Goal: Task Accomplishment & Management: Use online tool/utility

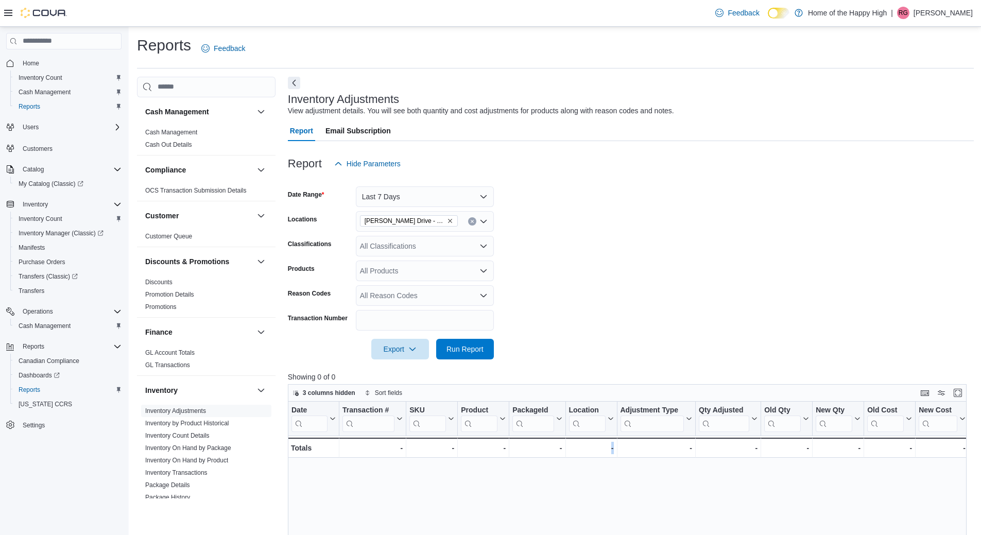
scroll to position [204, 0]
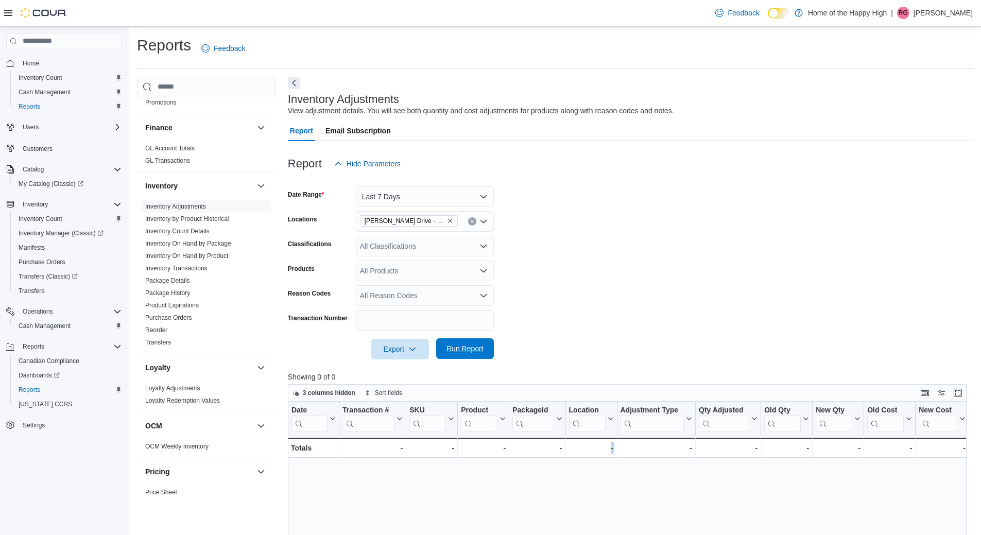
click at [492, 346] on button "Run Report" at bounding box center [465, 348] width 58 height 21
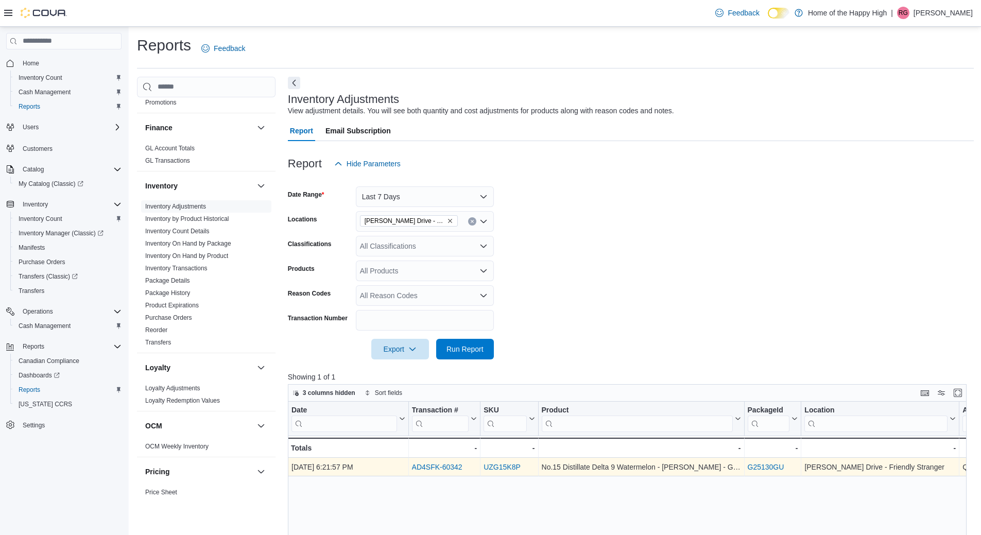
click at [431, 466] on link "AD4SFK-60342" at bounding box center [436, 467] width 50 height 8
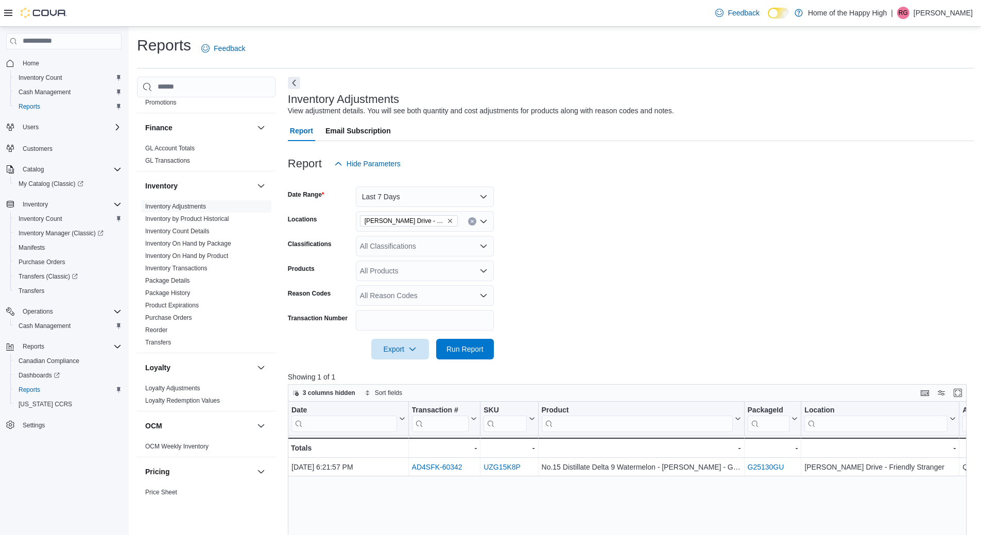
drag, startPoint x: 971, startPoint y: 478, endPoint x: 967, endPoint y: 472, distance: 7.4
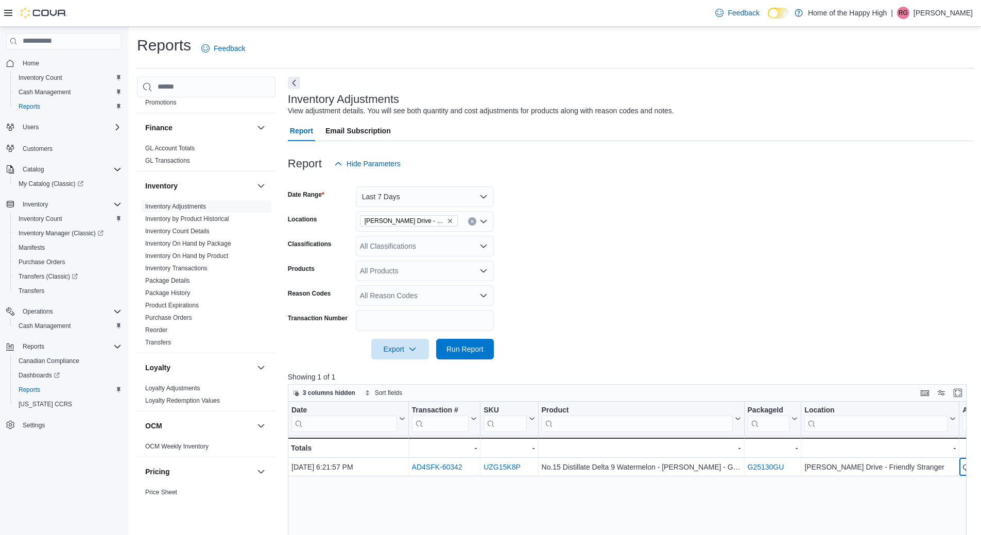
scroll to position [0, 64]
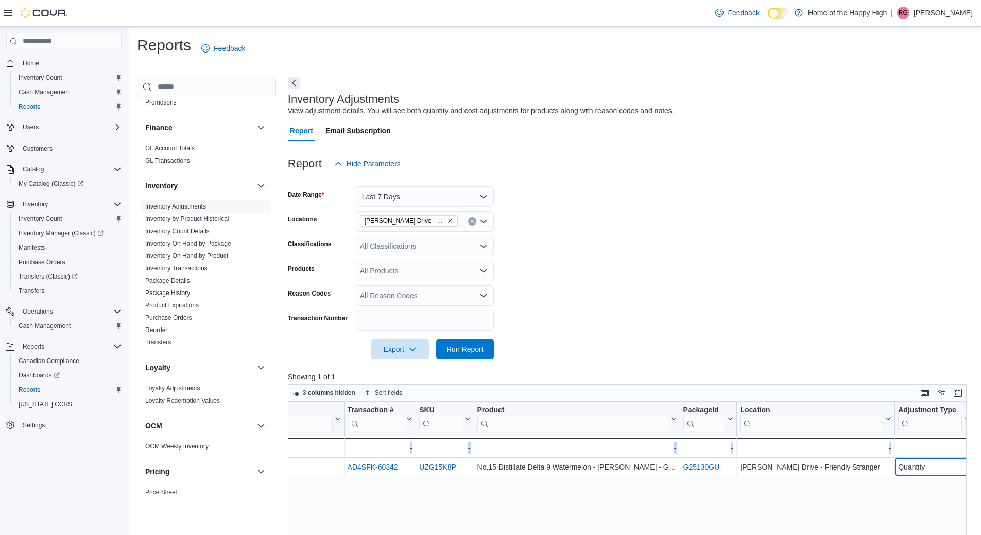
drag, startPoint x: 964, startPoint y: 466, endPoint x: 988, endPoint y: 467, distance: 24.2
click at [980, 467] on html "Feedback Dark Mode Home of the Happy High | [PERSON_NAME] Home Inventory Count …" at bounding box center [490, 267] width 981 height 535
click at [895, 347] on form "Date Range Last 7 Days Locations [PERSON_NAME] Drive - Friendly Stranger Classi…" at bounding box center [631, 266] width 686 height 185
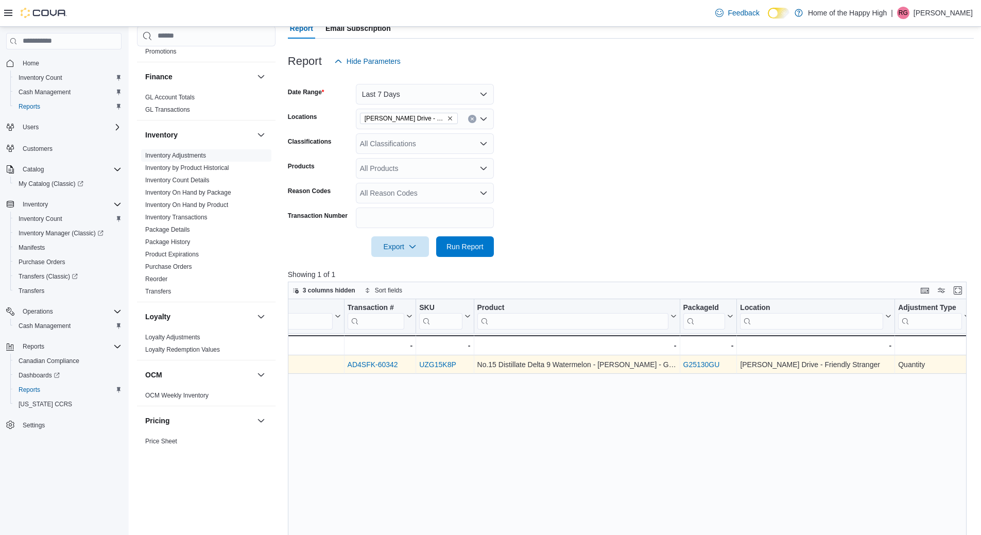
scroll to position [103, 0]
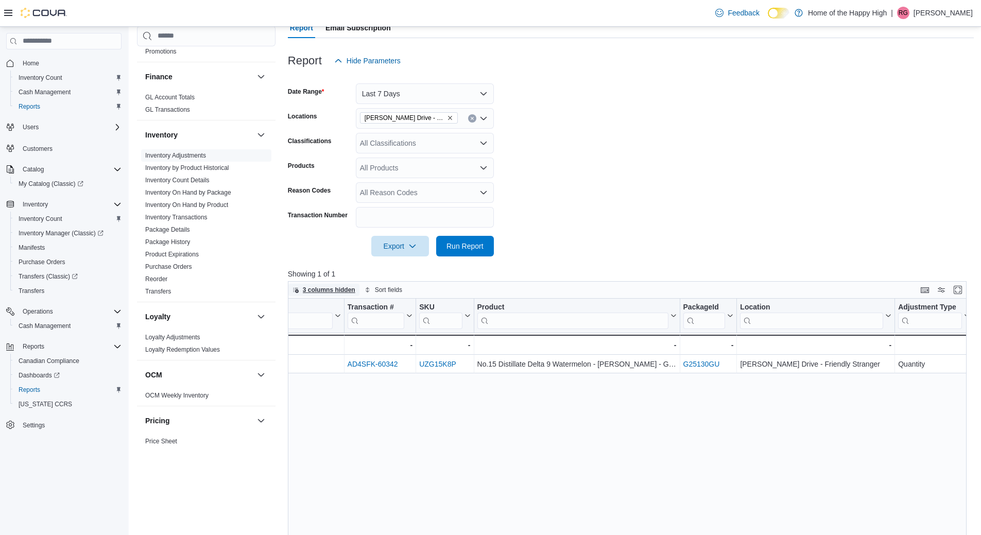
click at [337, 286] on span "3 columns hidden" at bounding box center [329, 290] width 53 height 8
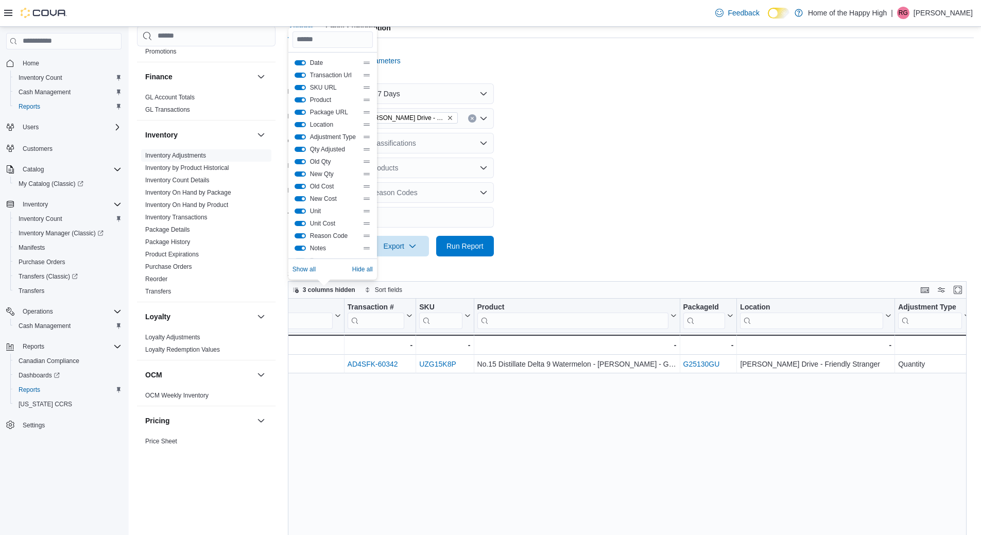
click at [301, 75] on button "Transaction Url" at bounding box center [299, 75] width 11 height 5
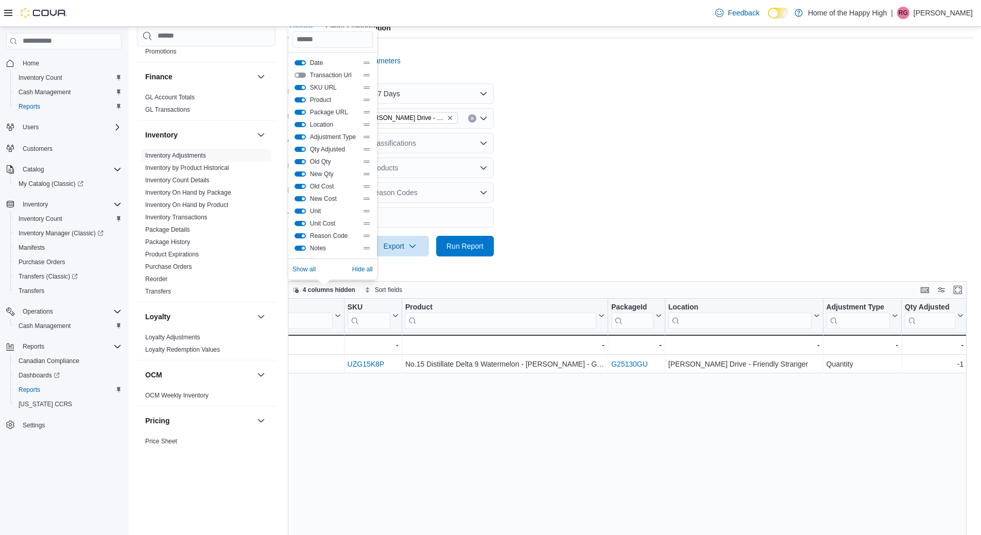
click at [301, 87] on button "SKU URL" at bounding box center [299, 87] width 11 height 5
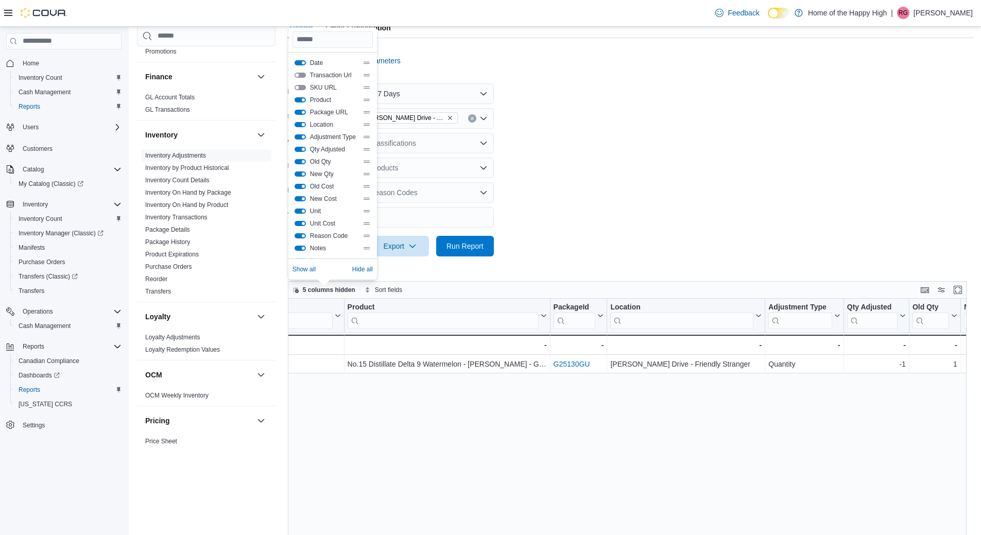
click at [299, 123] on button "Location" at bounding box center [299, 124] width 11 height 5
click at [691, 496] on div "Date Click to view column header actions Product Click to view column header ac…" at bounding box center [631, 504] width 686 height 410
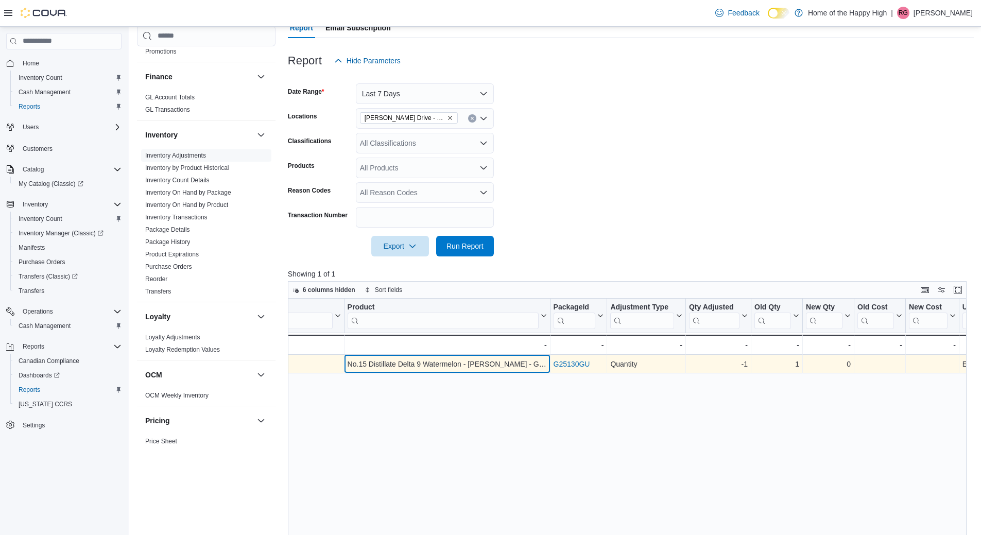
drag, startPoint x: 501, startPoint y: 357, endPoint x: 307, endPoint y: 367, distance: 193.8
click at [307, 367] on div "[DATE] 6:21:57 PM - Date, column 1, row 1 No.15 Distillate Delta 9 Watermelon -…" at bounding box center [681, 364] width 917 height 19
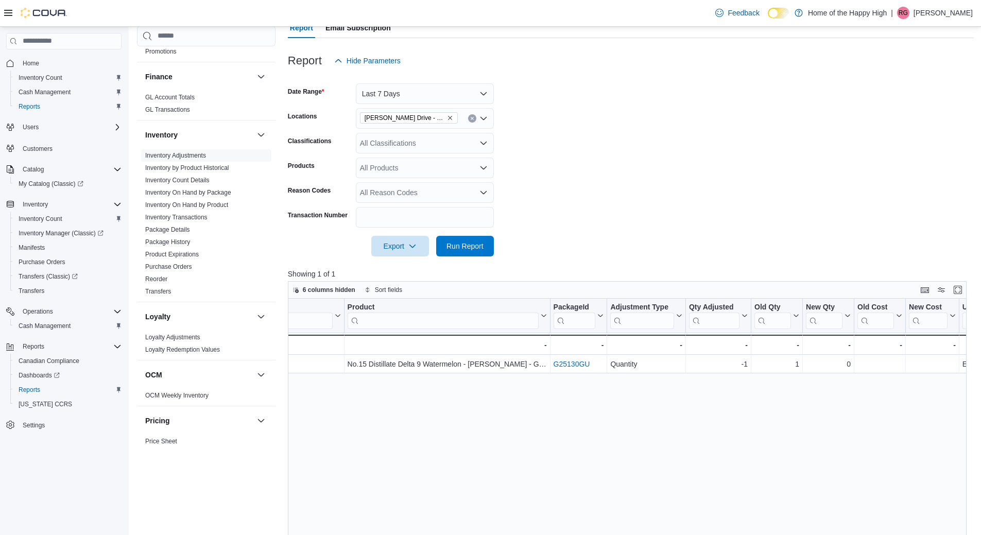
click at [323, 387] on div "Date Click to view column header actions Product Click to view column header ac…" at bounding box center [631, 504] width 686 height 410
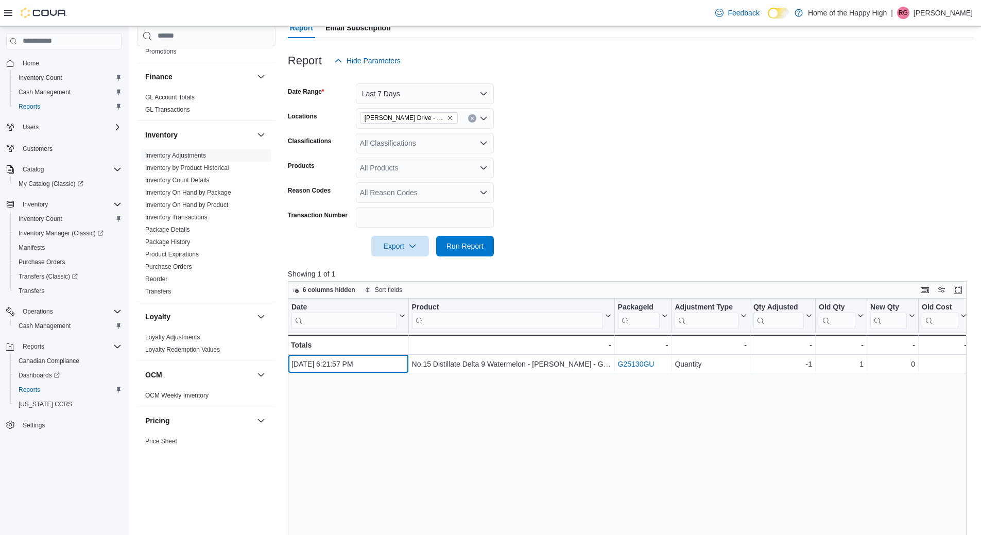
drag, startPoint x: 306, startPoint y: 365, endPoint x: 269, endPoint y: 363, distance: 37.6
click at [269, 363] on div "Cash Management Cash Management Cash Out Details Compliance OCS Transaction Sub…" at bounding box center [555, 341] width 837 height 735
click at [388, 412] on div "Date Click to view column header actions Product Click to view column header ac…" at bounding box center [631, 504] width 686 height 410
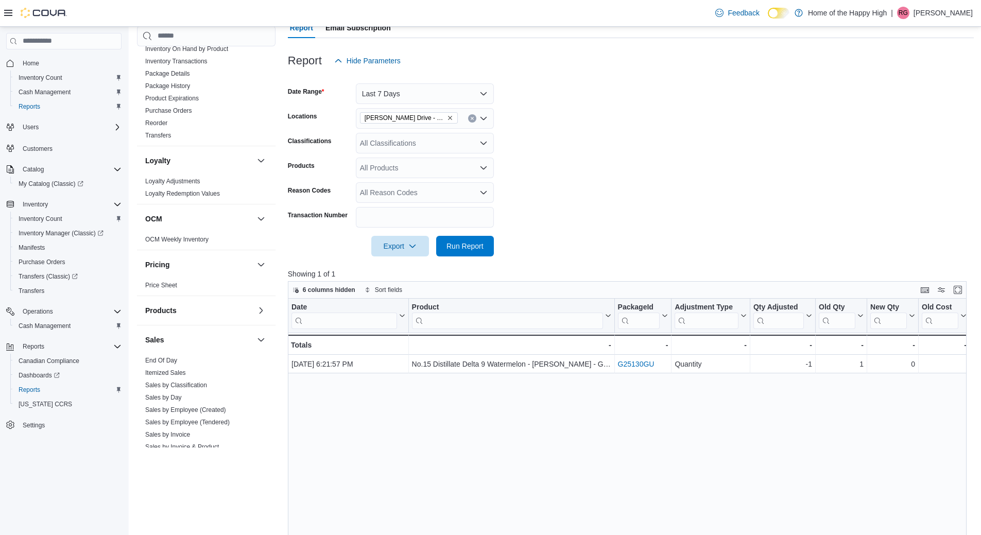
scroll to position [513, 0]
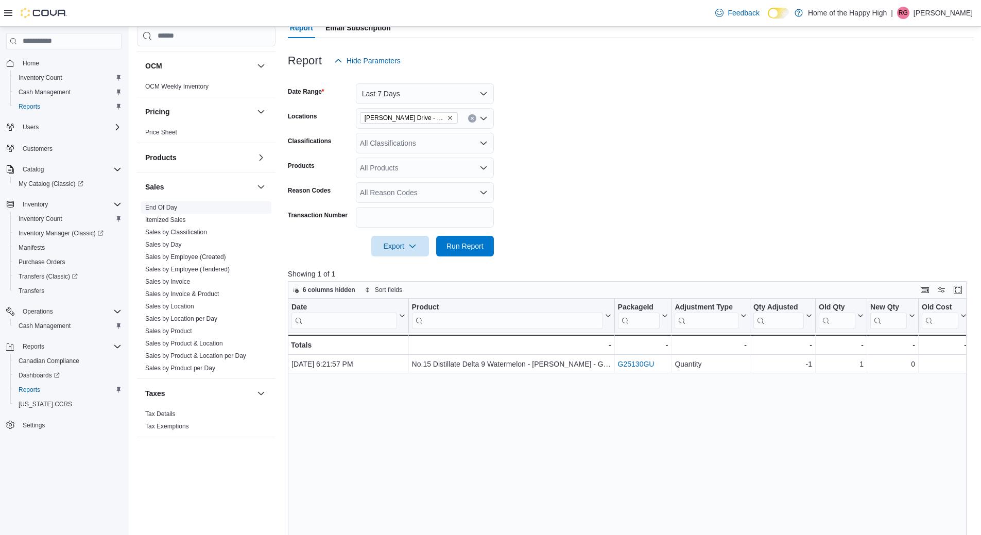
click at [165, 203] on span "End Of Day" at bounding box center [161, 207] width 32 height 8
click at [165, 209] on link "End Of Day" at bounding box center [161, 207] width 32 height 7
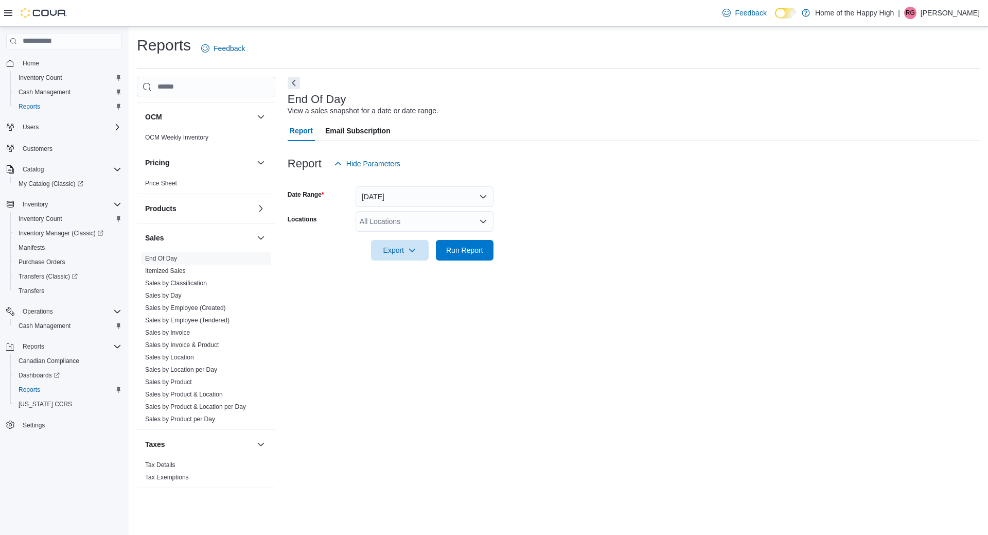
click at [399, 229] on div "All Locations" at bounding box center [425, 221] width 138 height 21
type input "******"
click at [412, 236] on span "[PERSON_NAME] Drive - Friendly Stranger" at bounding box center [468, 239] width 140 height 10
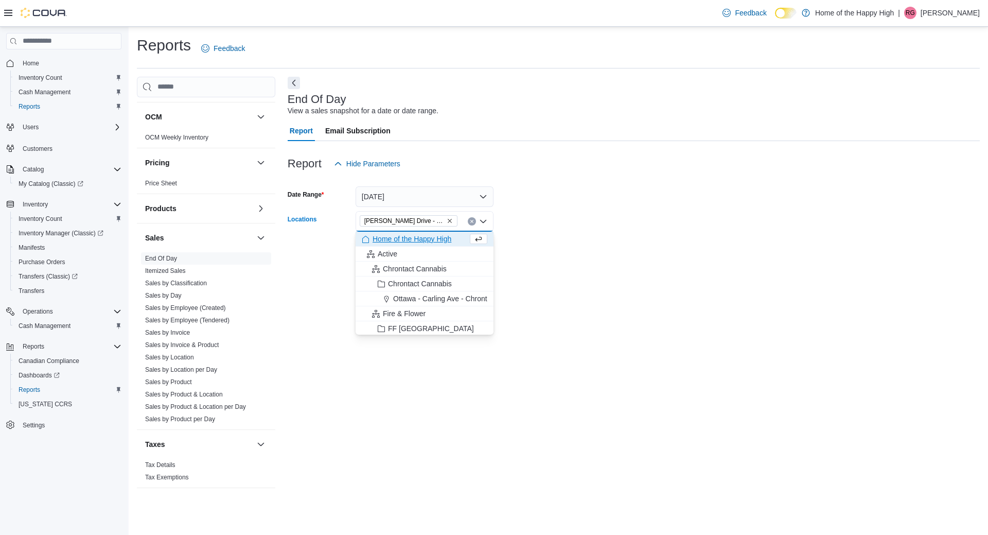
drag, startPoint x: 723, startPoint y: 336, endPoint x: 492, endPoint y: 274, distance: 239.4
click at [722, 336] on div "End Of Day View a sales snapshot for a date or date range. Report Email Subscri…" at bounding box center [634, 288] width 692 height 422
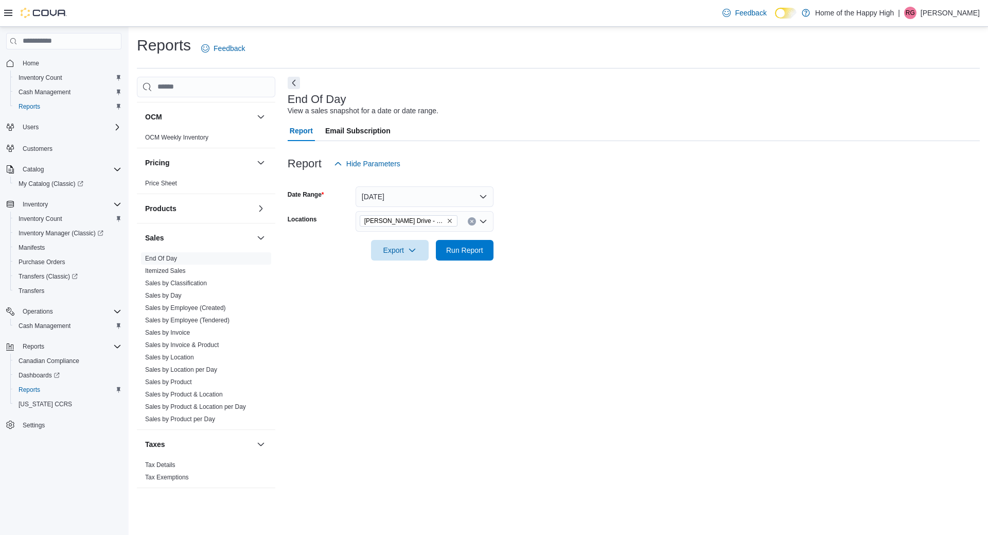
click at [466, 239] on div at bounding box center [634, 236] width 692 height 8
click at [467, 246] on span "Run Report" at bounding box center [464, 250] width 37 height 10
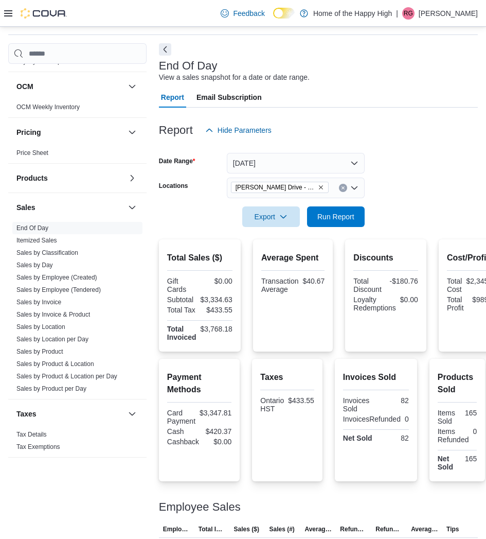
scroll to position [510, 0]
click at [334, 224] on span "Run Report" at bounding box center [336, 216] width 45 height 21
click at [427, 425] on div "Payment Methods Card Payment $3,347.81 Cash $420.37 Cashback $0.00 Taxes Ontari…" at bounding box center [318, 420] width 319 height 123
click at [327, 461] on div "Payment Methods Card Payment $3,347.81 Cash $420.37 Cashback $0.00 Taxes Ontari…" at bounding box center [318, 420] width 319 height 123
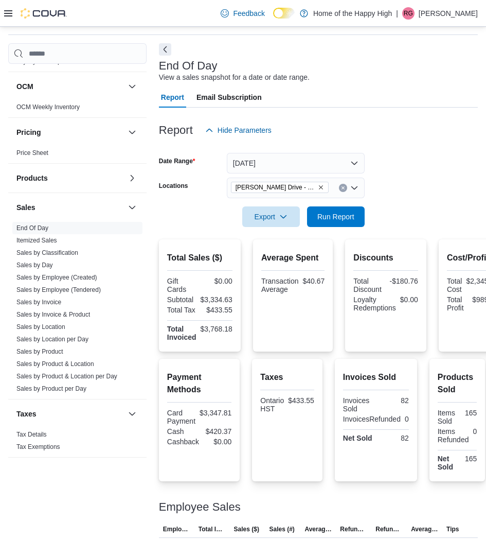
click at [327, 461] on div "Payment Methods Card Payment $3,347.81 Cash $420.37 Cashback $0.00 Taxes Ontari…" at bounding box center [318, 420] width 319 height 123
click at [339, 216] on span "Run Report" at bounding box center [336, 216] width 37 height 10
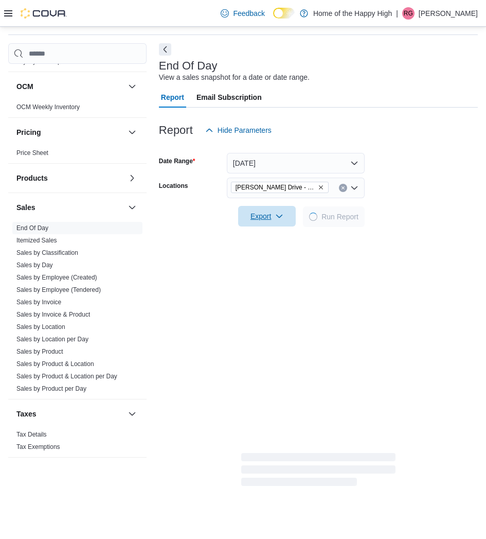
click at [277, 211] on span "Export" at bounding box center [267, 216] width 45 height 21
click at [282, 264] on button "Export to Pdf" at bounding box center [268, 258] width 59 height 21
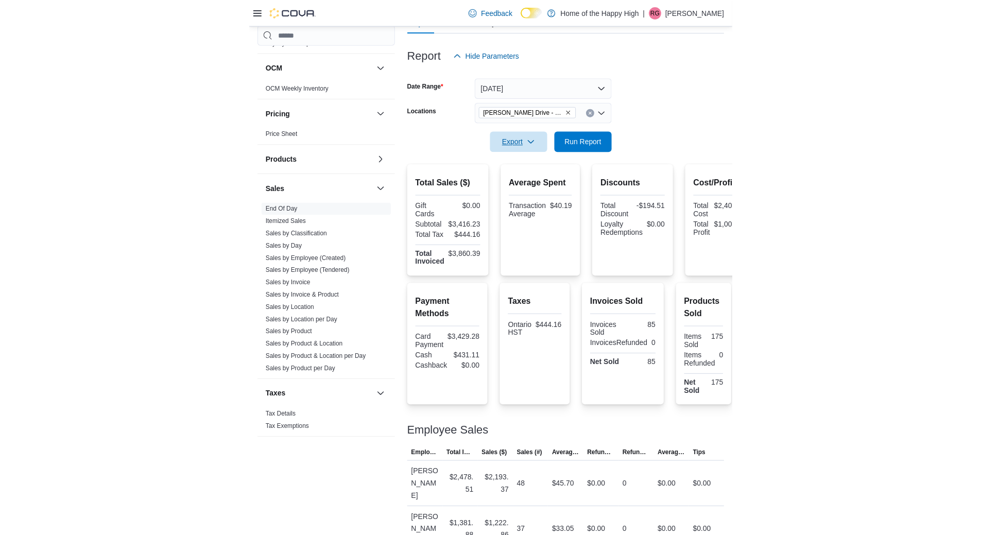
scroll to position [33, 0]
